Goal: Task Accomplishment & Management: Manage account settings

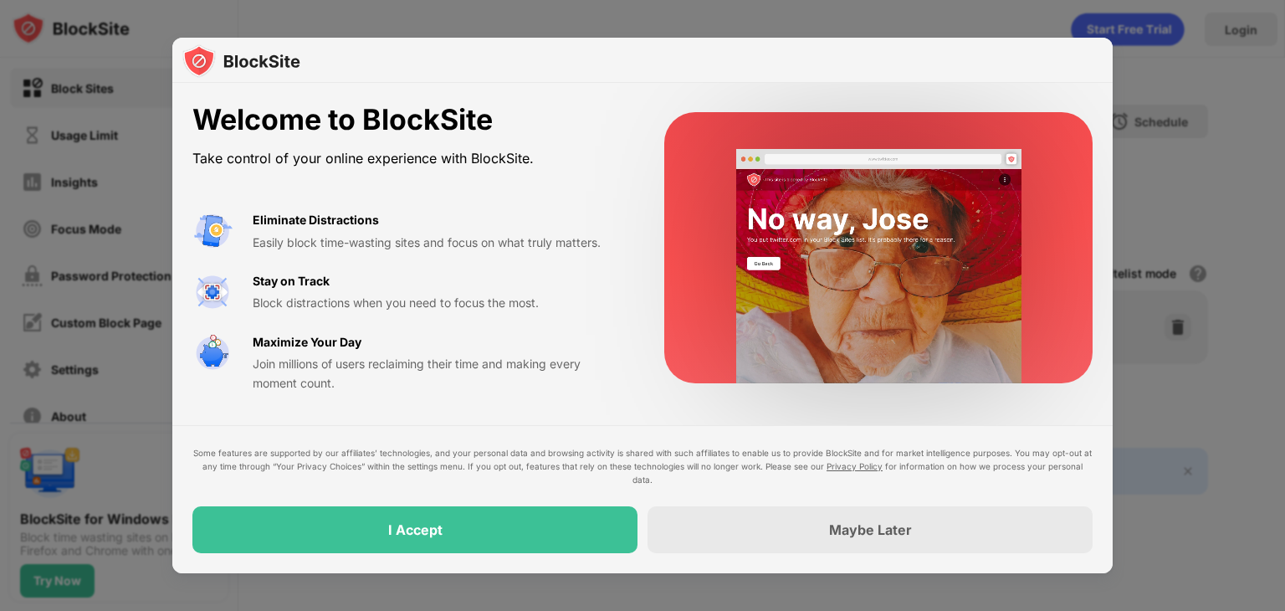
click at [1234, 172] on div at bounding box center [642, 305] width 1285 height 611
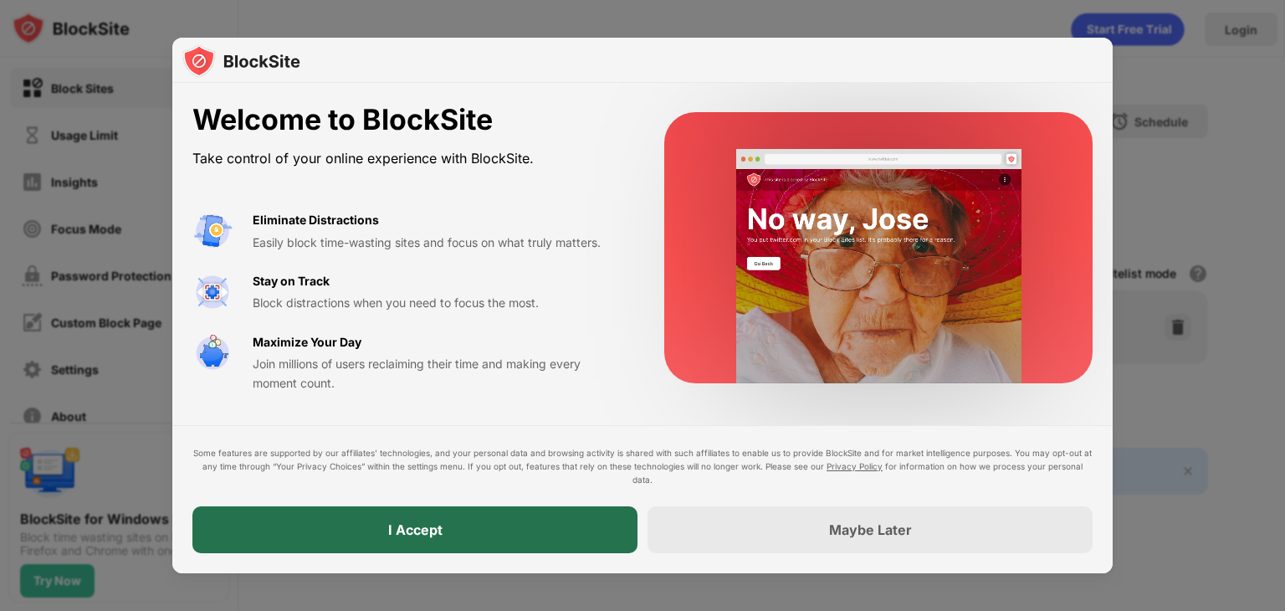
click at [497, 521] on div "I Accept" at bounding box center [414, 529] width 445 height 47
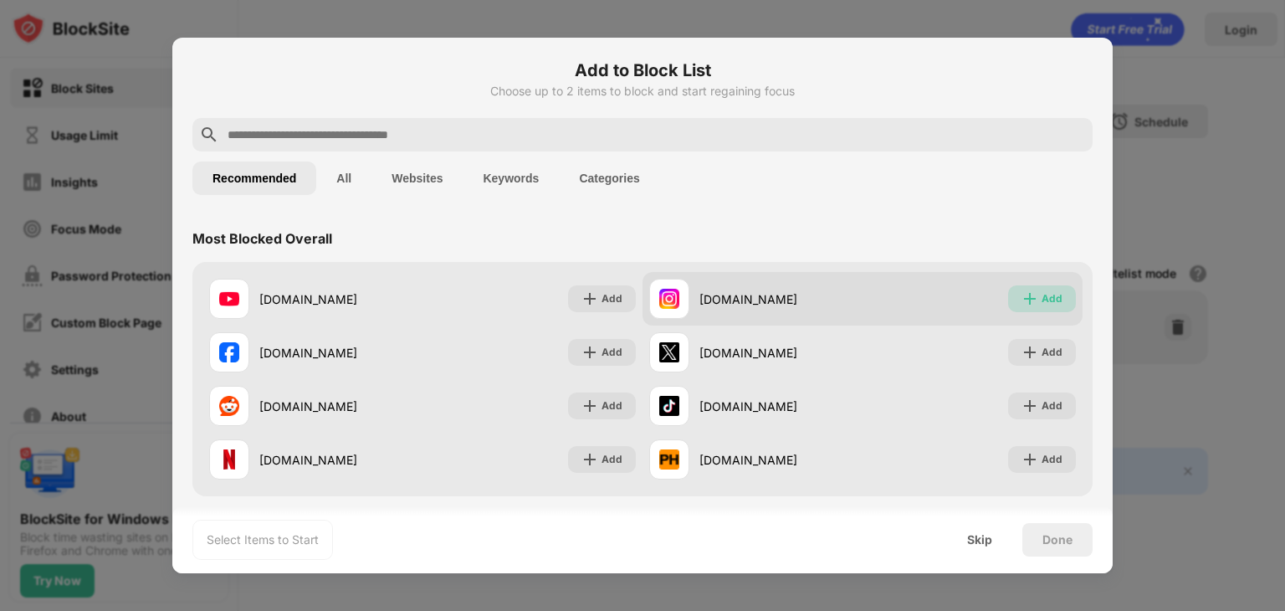
click at [1042, 290] on div "Add" at bounding box center [1052, 298] width 21 height 17
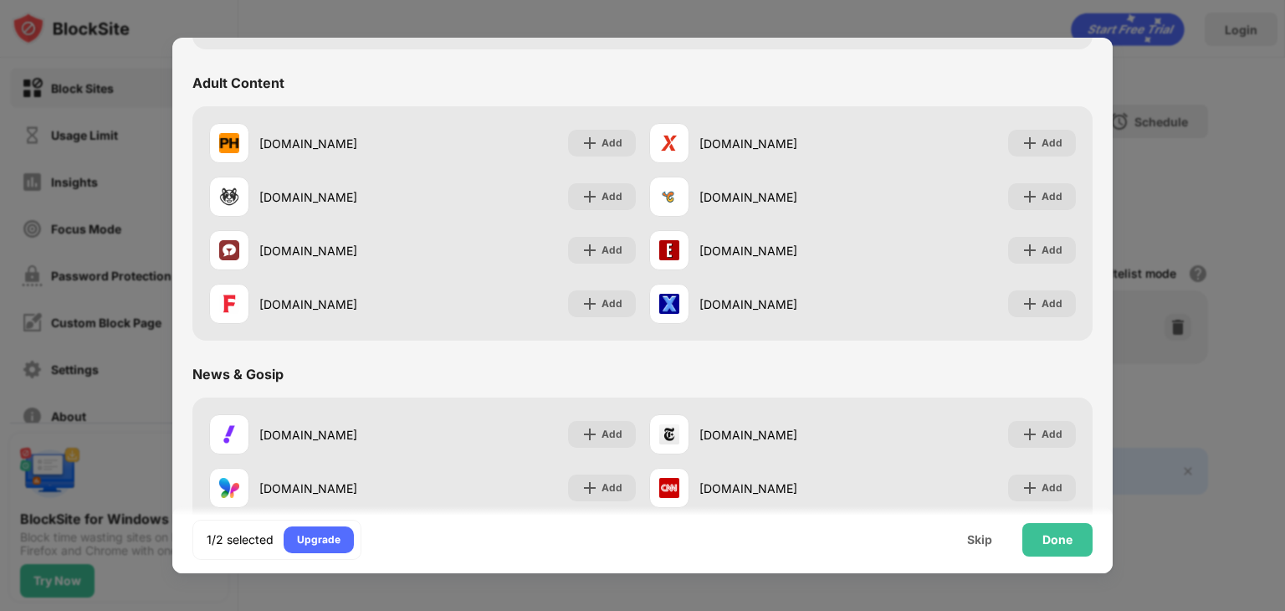
scroll to position [748, 0]
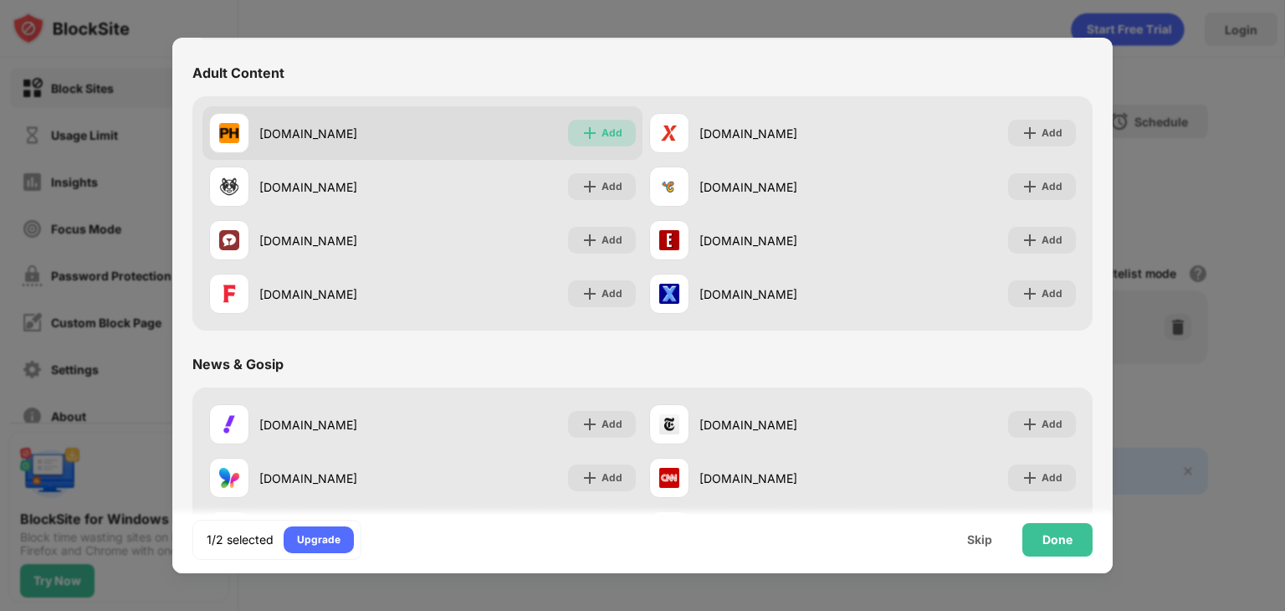
click at [623, 138] on div "Add" at bounding box center [602, 133] width 68 height 27
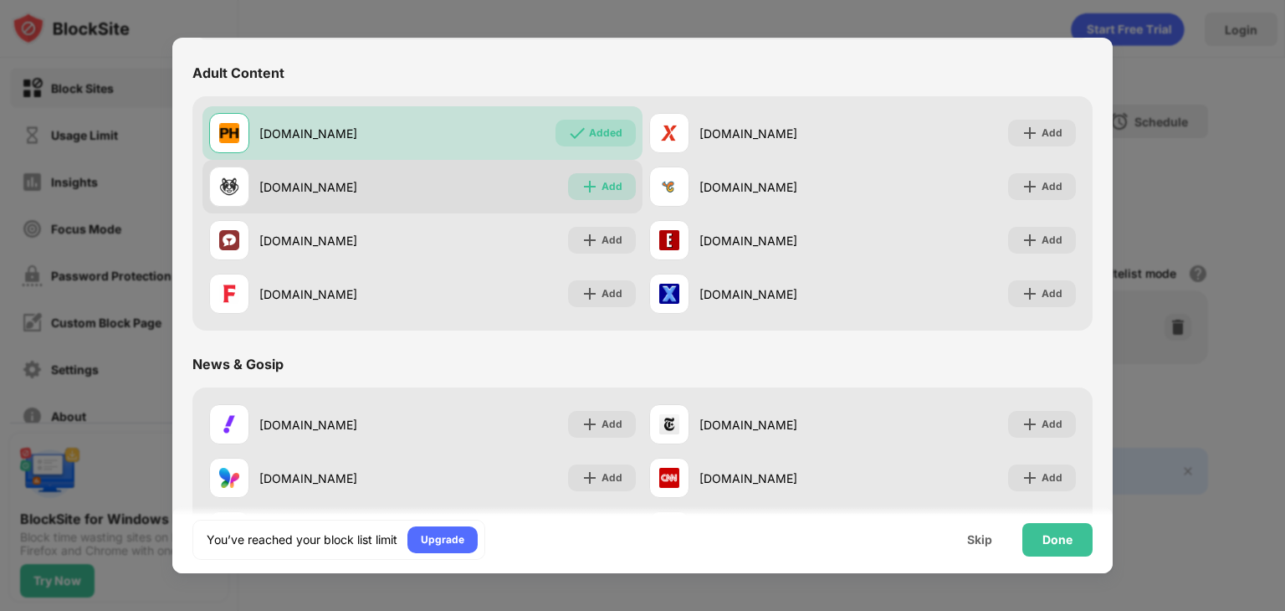
click at [608, 192] on div "Add" at bounding box center [612, 186] width 21 height 17
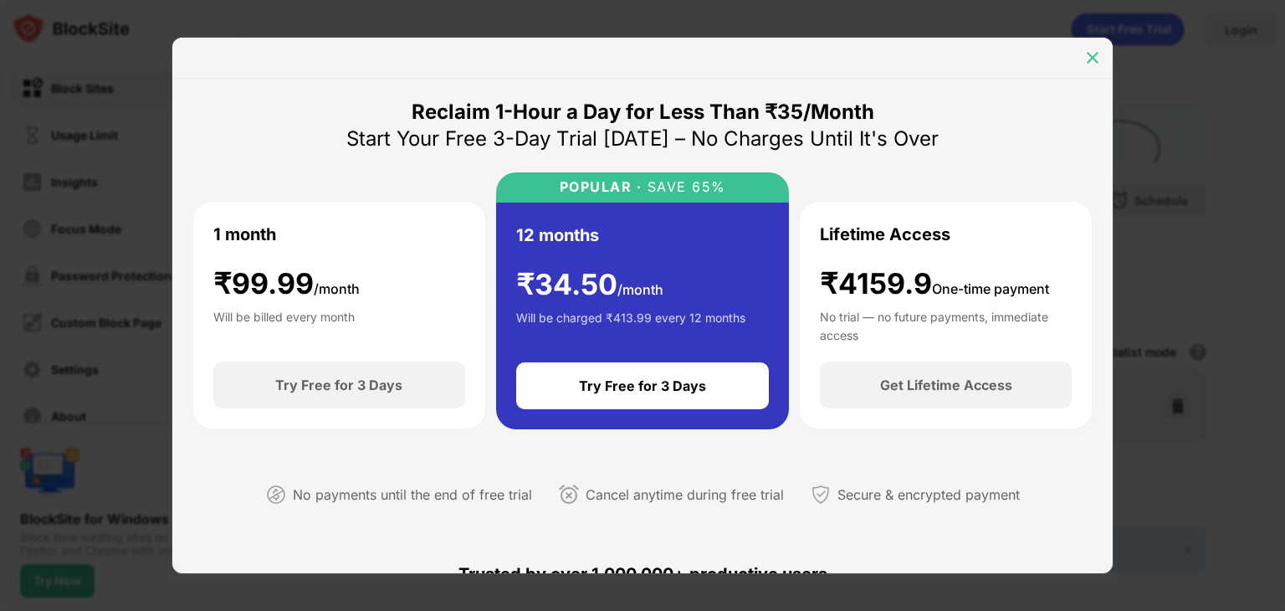
click at [1091, 57] on img at bounding box center [1092, 57] width 17 height 17
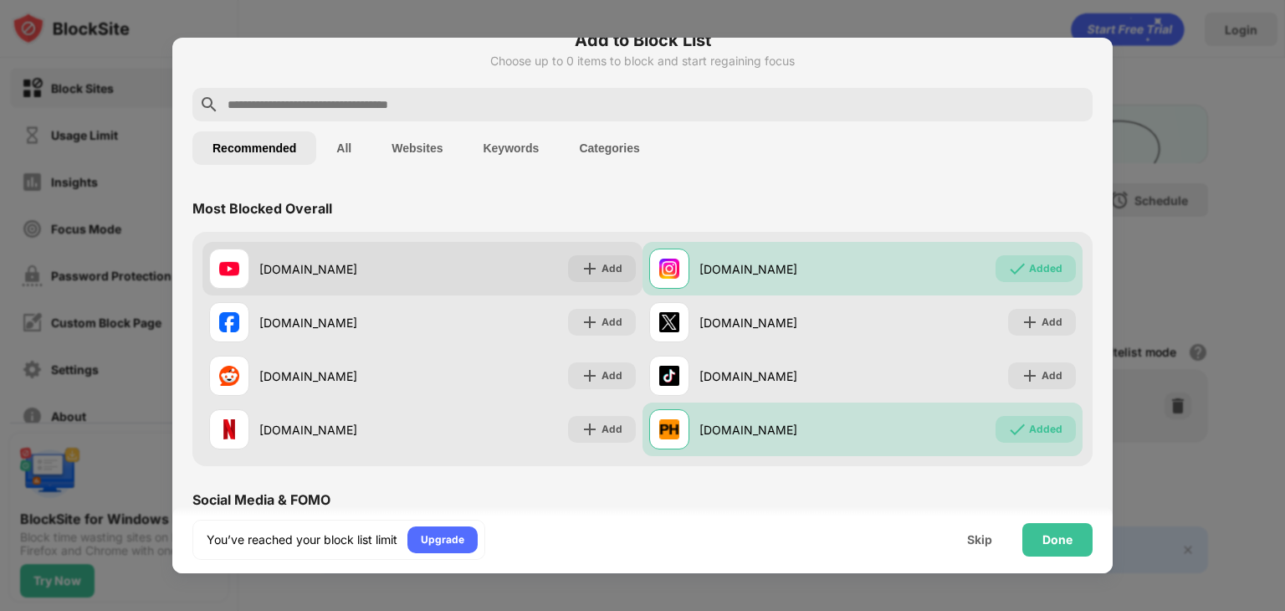
scroll to position [171, 0]
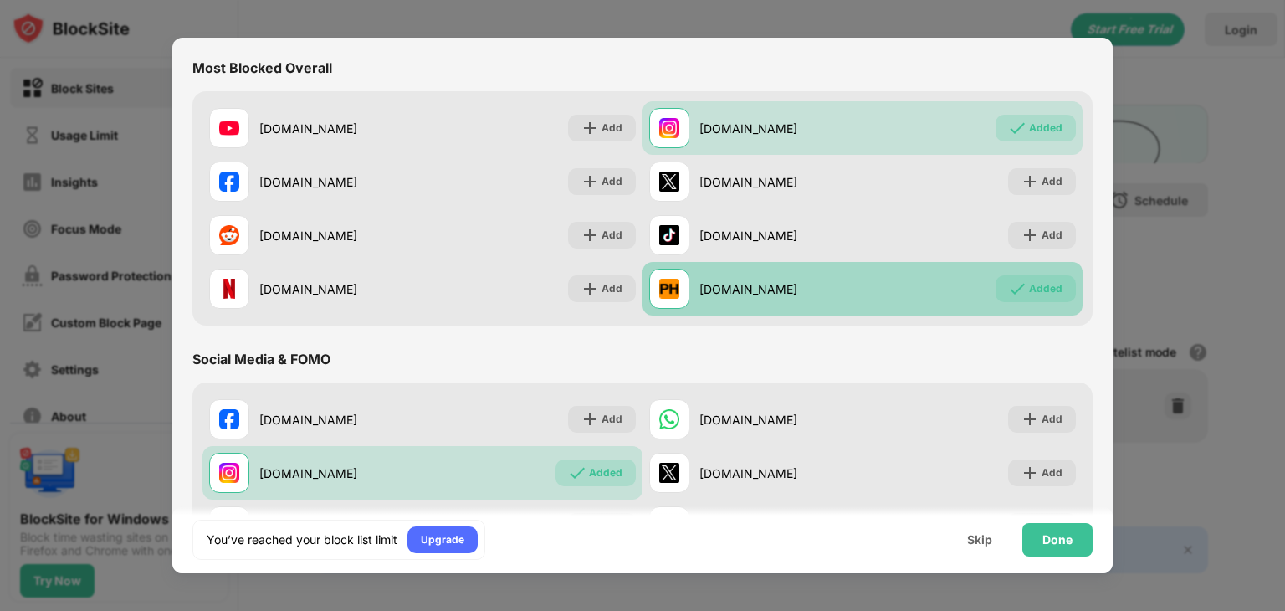
click at [1031, 285] on div "Added" at bounding box center [1045, 288] width 33 height 17
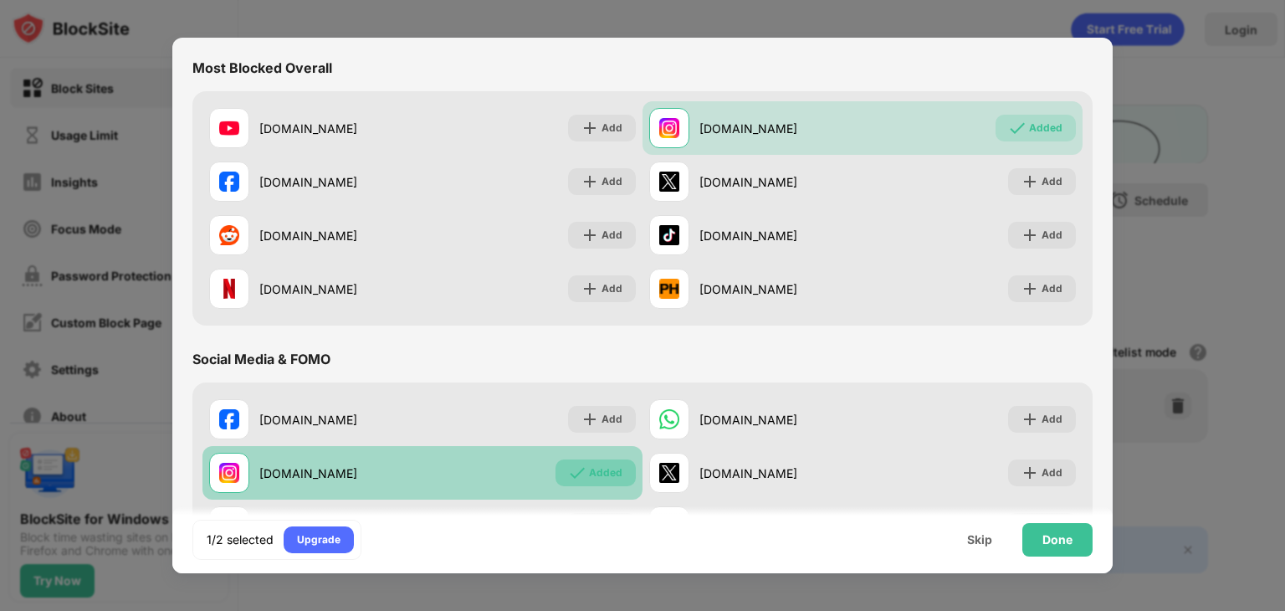
click at [606, 466] on div "Added" at bounding box center [605, 472] width 33 height 17
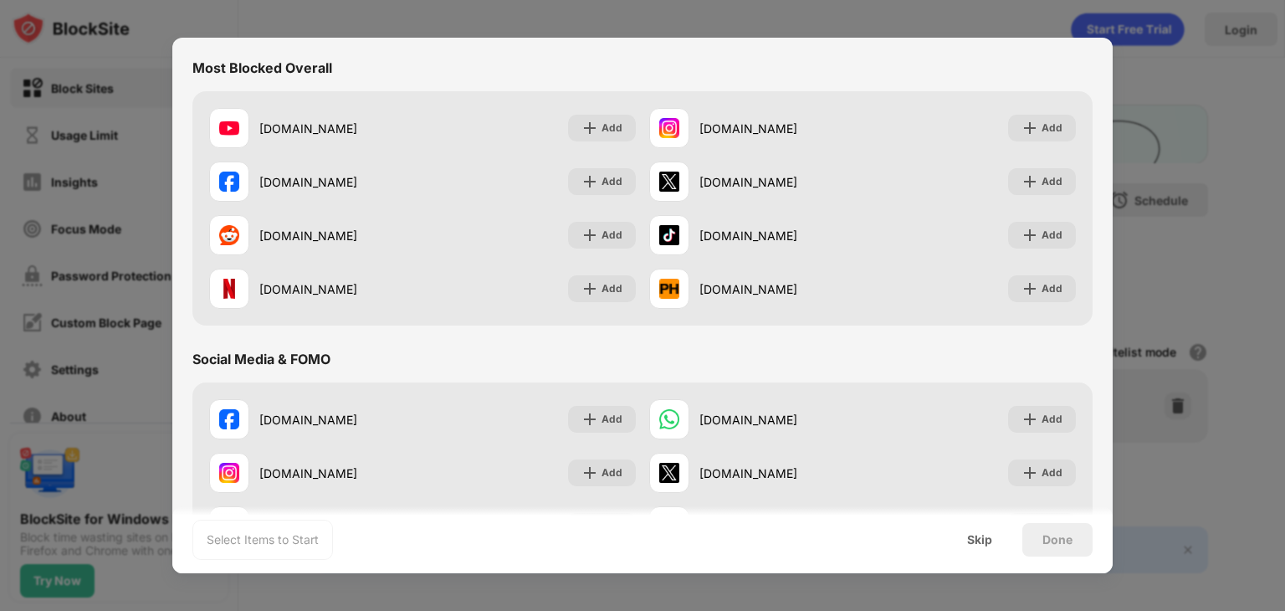
scroll to position [0, 0]
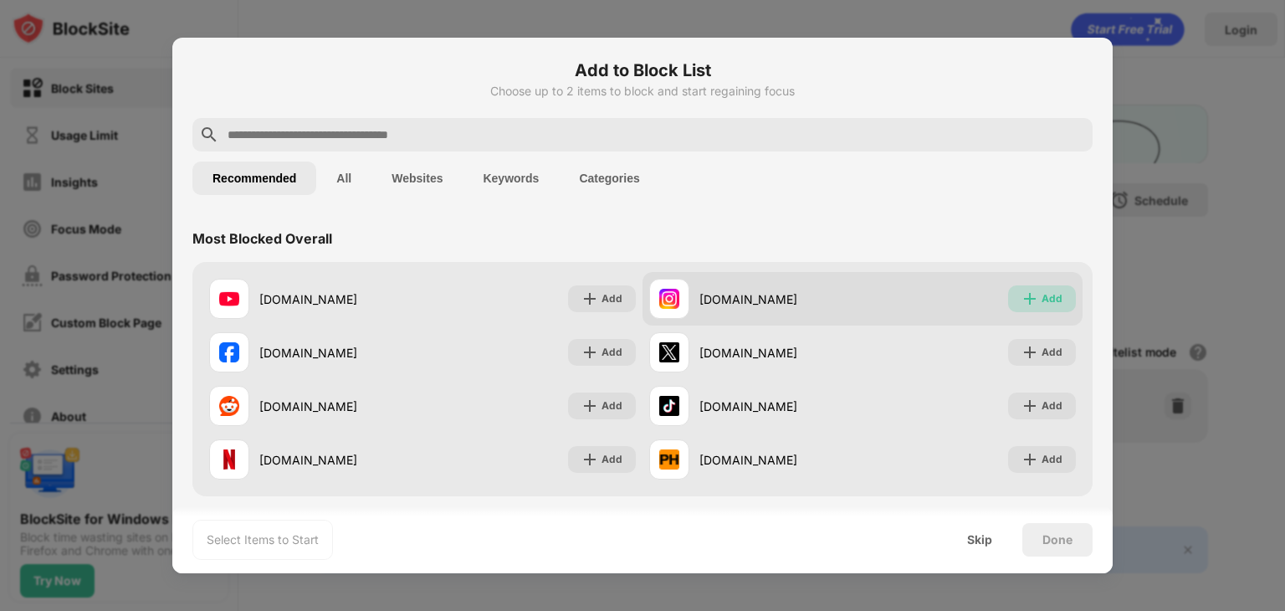
click at [1048, 296] on div "Add" at bounding box center [1052, 298] width 21 height 17
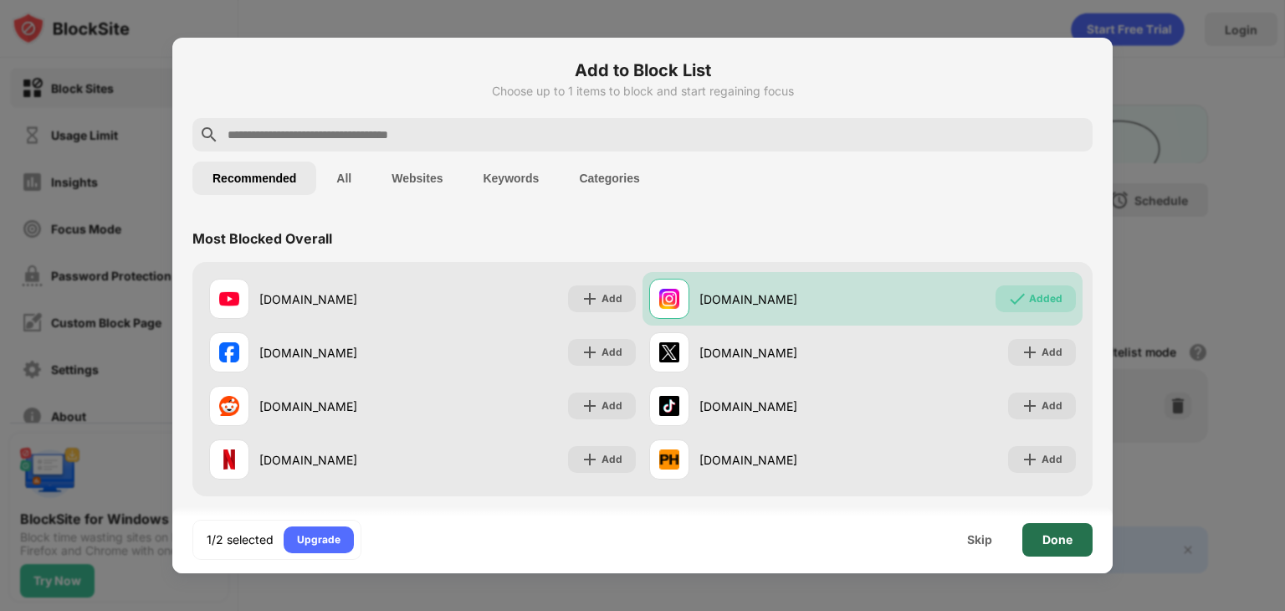
click at [1055, 533] on div "Done" at bounding box center [1058, 539] width 30 height 13
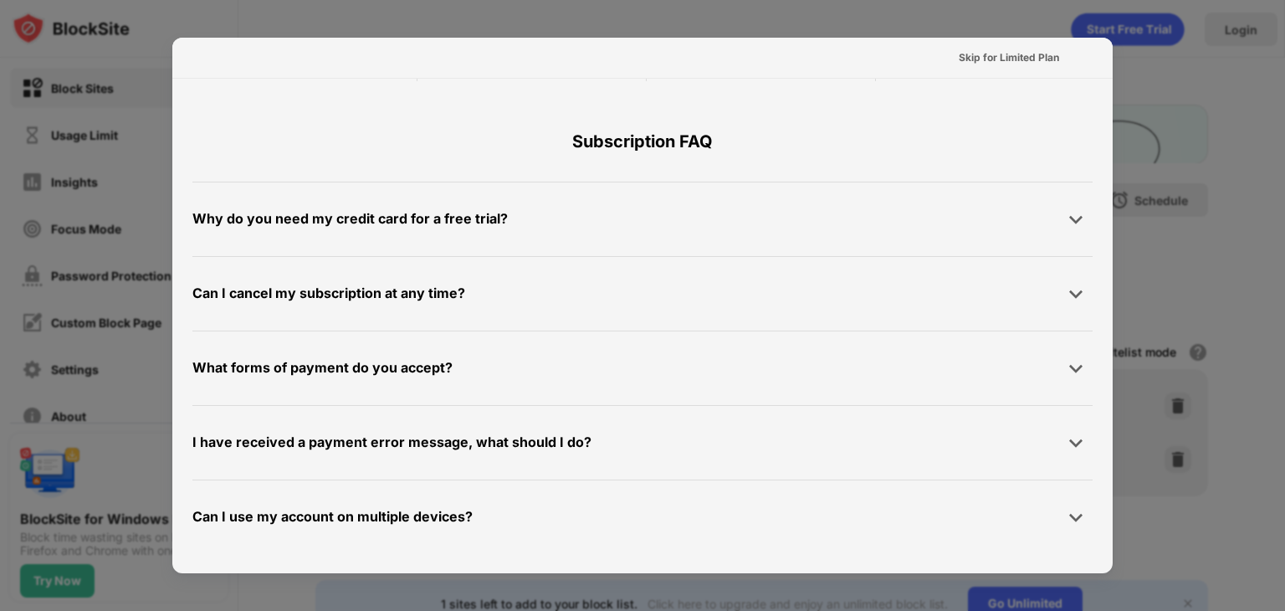
click at [1165, 111] on div at bounding box center [642, 305] width 1285 height 611
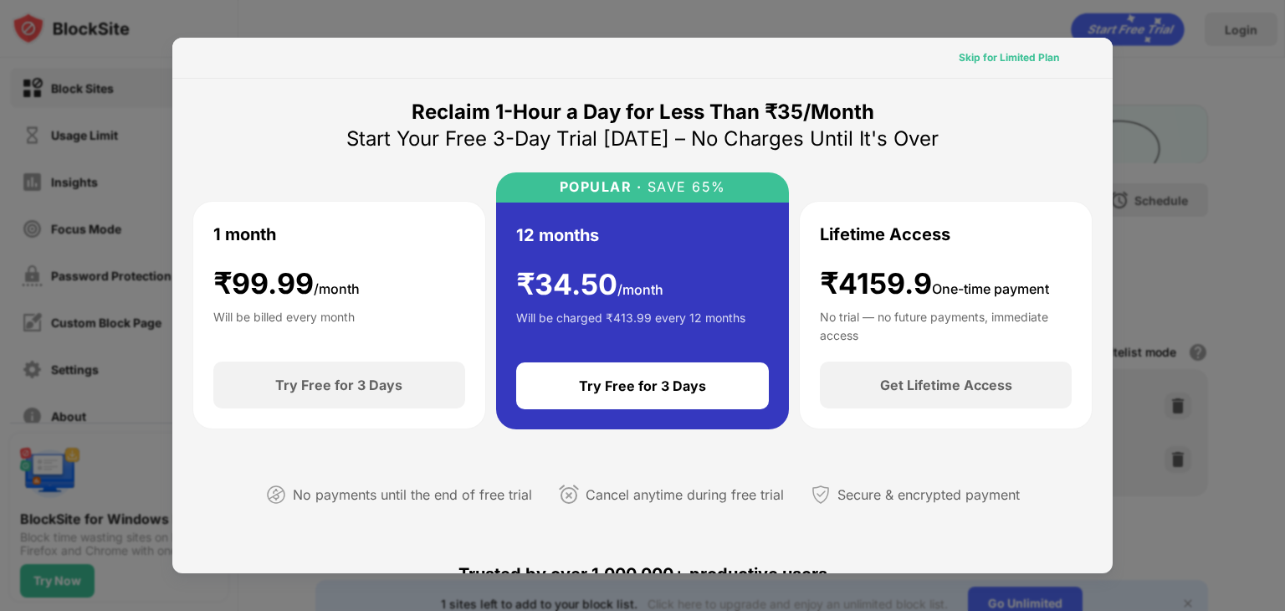
click at [946, 54] on div "Skip for Limited Plan" at bounding box center [1009, 57] width 127 height 27
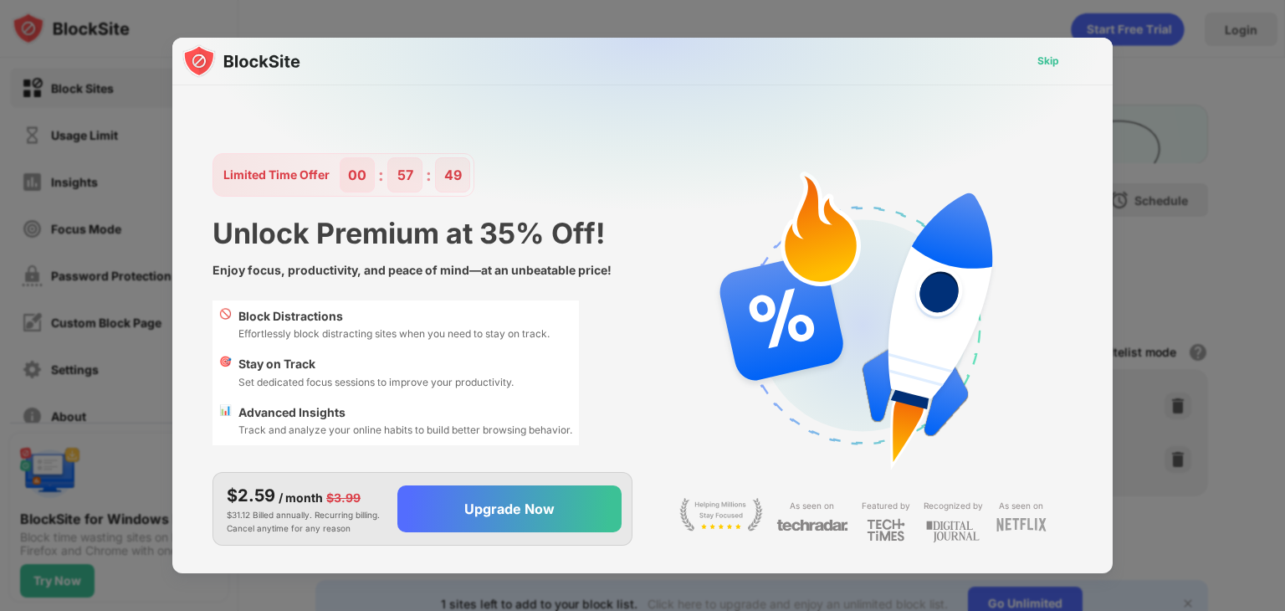
click at [1044, 63] on div "Skip" at bounding box center [1049, 61] width 22 height 17
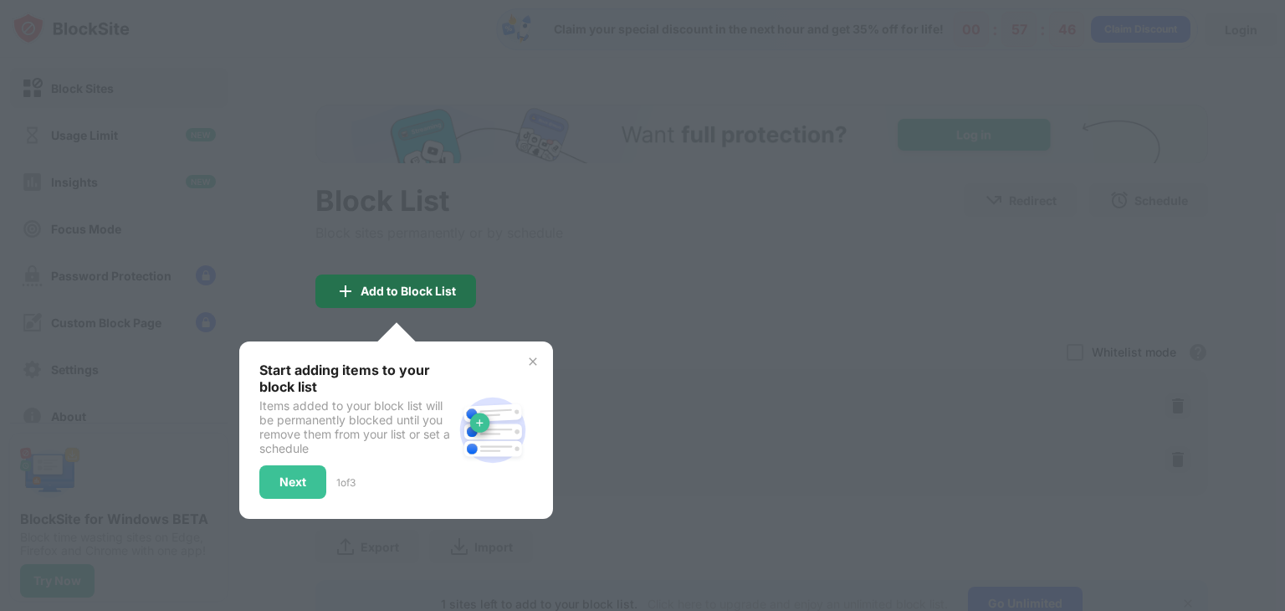
click at [415, 295] on div "Add to Block List" at bounding box center [408, 290] width 95 height 13
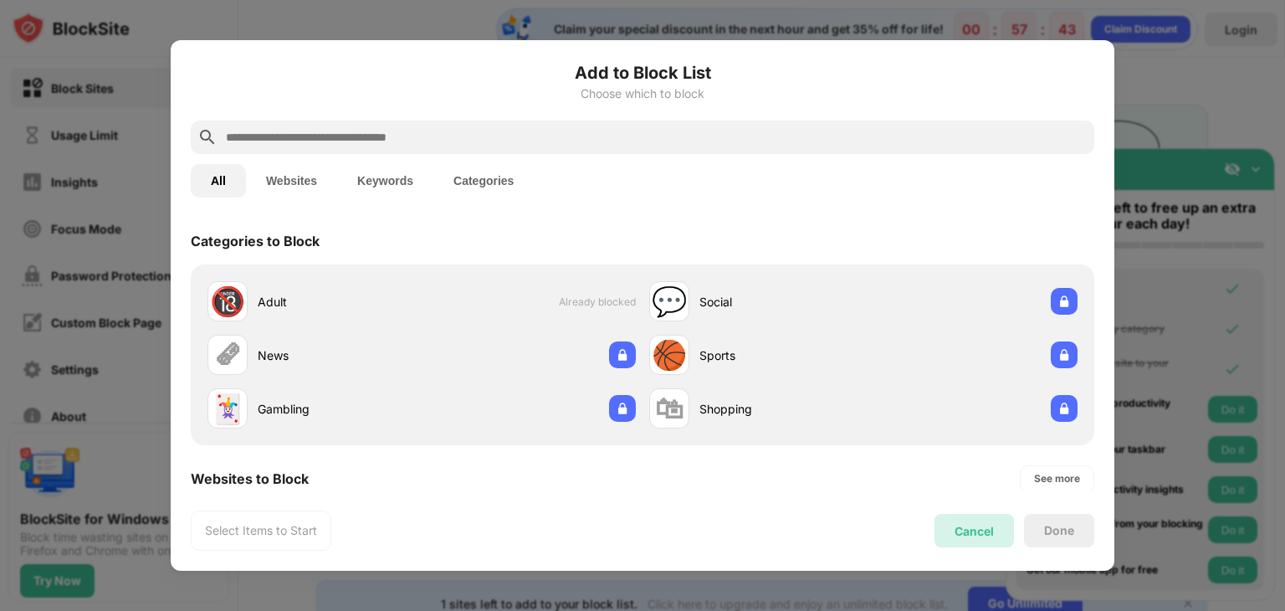
click at [987, 530] on div "Cancel" at bounding box center [974, 531] width 39 height 14
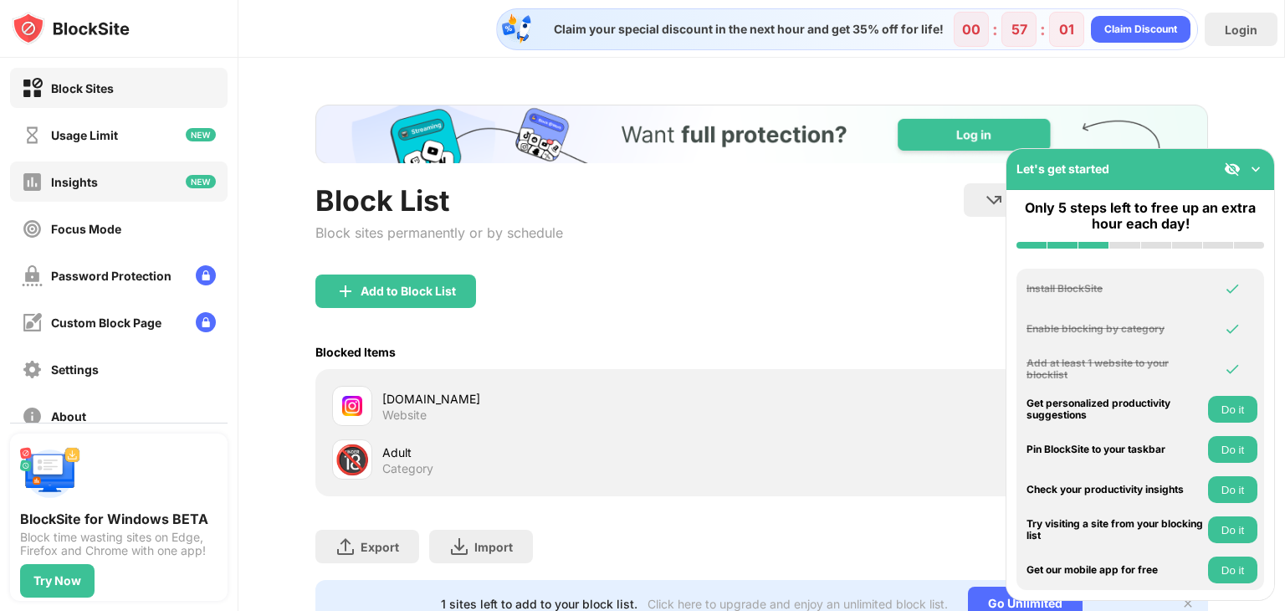
click at [156, 167] on div "Insights" at bounding box center [119, 181] width 218 height 40
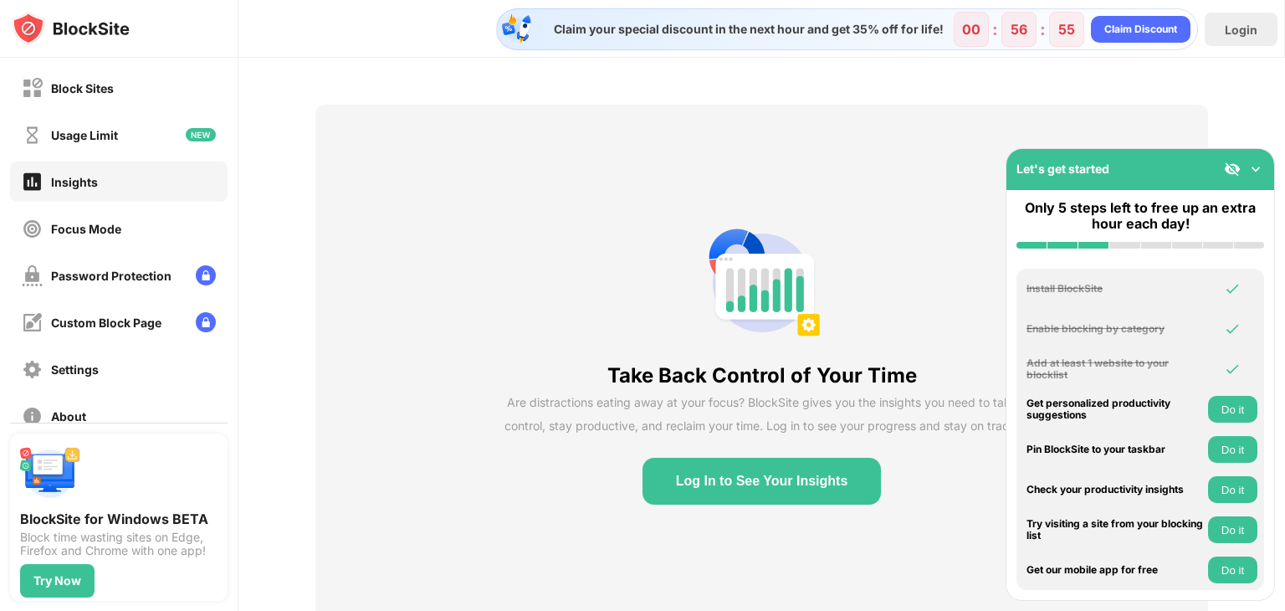
click at [1264, 161] on img at bounding box center [1256, 169] width 17 height 17
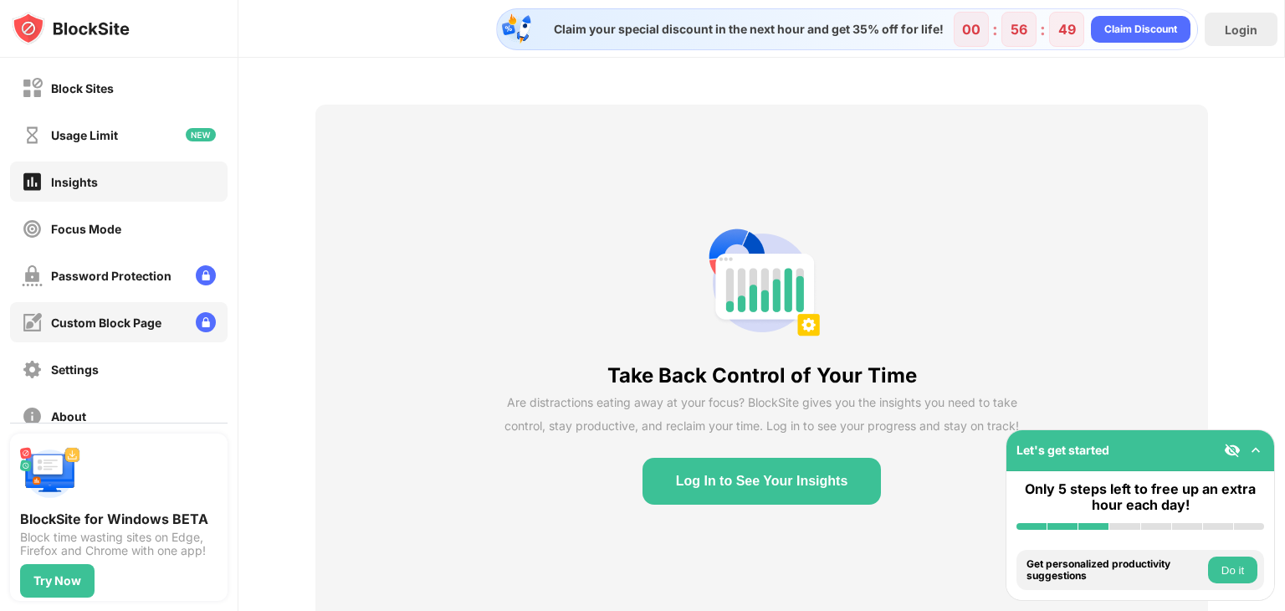
click at [97, 305] on div "Custom Block Page" at bounding box center [119, 322] width 218 height 40
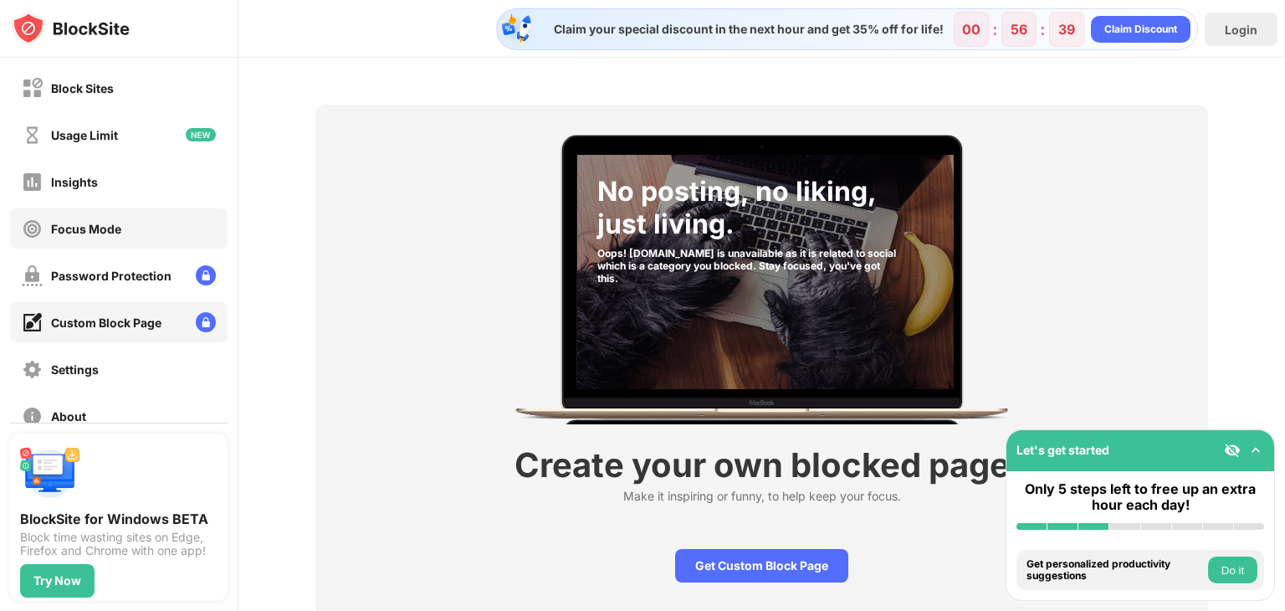
click at [136, 215] on div "Focus Mode" at bounding box center [119, 228] width 218 height 40
